Goal: Task Accomplishment & Management: Manage account settings

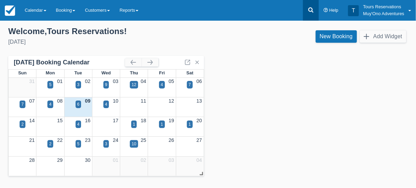
click at [312, 11] on icon at bounding box center [310, 10] width 5 height 5
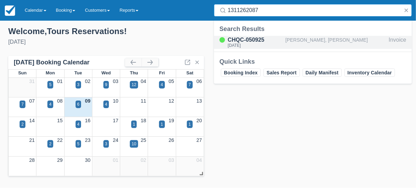
type input "1311262087"
click at [299, 41] on div "[PERSON_NAME], [PERSON_NAME]" at bounding box center [336, 42] width 101 height 13
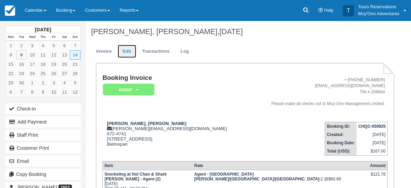
click at [122, 57] on link "Edit" at bounding box center [127, 51] width 19 height 13
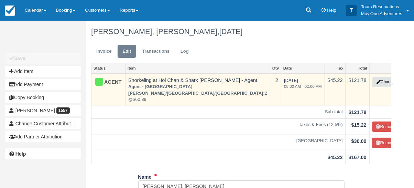
click at [374, 81] on button "Change" at bounding box center [386, 82] width 26 height 10
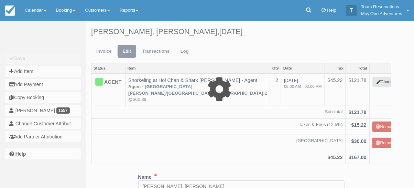
type input "121.78"
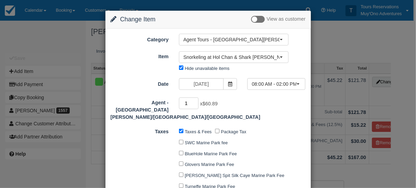
click at [194, 104] on input "1" at bounding box center [189, 103] width 20 height 12
type input "0"
click at [194, 104] on input "0" at bounding box center [189, 103] width 20 height 12
type input "0.00"
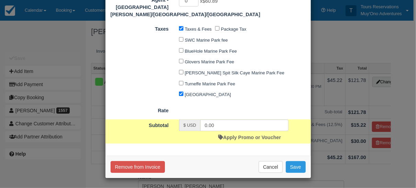
scroll to position [103, 0]
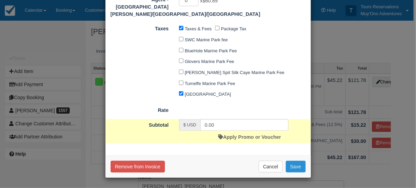
click at [293, 165] on button "Save" at bounding box center [296, 167] width 20 height 12
checkbox input "false"
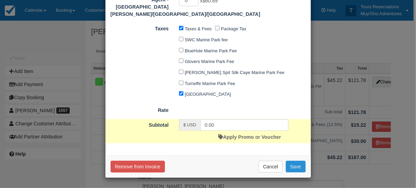
checkbox input "false"
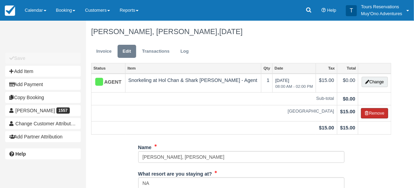
drag, startPoint x: 378, startPoint y: 111, endPoint x: 370, endPoint y: 110, distance: 8.4
click at [378, 111] on button "Remove" at bounding box center [374, 113] width 27 height 10
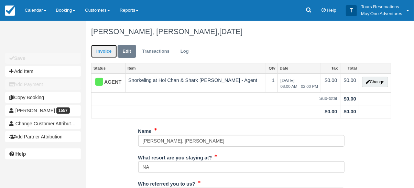
click at [108, 55] on link "Invoice" at bounding box center [104, 51] width 26 height 13
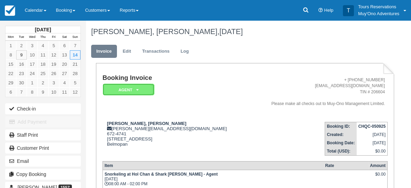
click at [128, 91] on em "AGENT" at bounding box center [129, 90] width 52 height 12
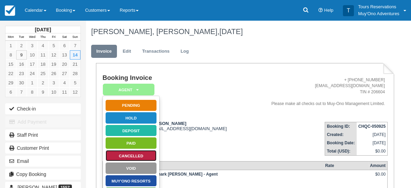
click at [129, 156] on link "Cancelled" at bounding box center [131, 156] width 52 height 12
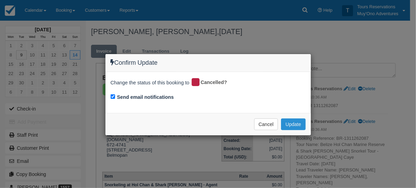
click at [299, 126] on button "Update" at bounding box center [293, 124] width 24 height 12
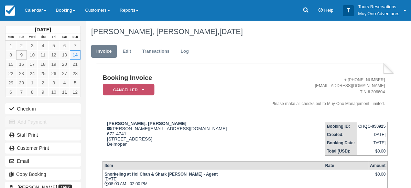
paste textarea "Booking Reference: #BR-1311262087 Canceled Belize Hol Chan Marine Reserve & Sha…"
type textarea "Booking Reference: #BR-1311262087 Canceled Belize Hol Chan Marine Reserve & Sha…"
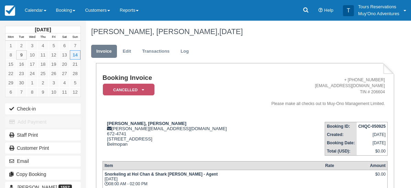
scroll to position [0, 0]
